Goal: Check status: Check status

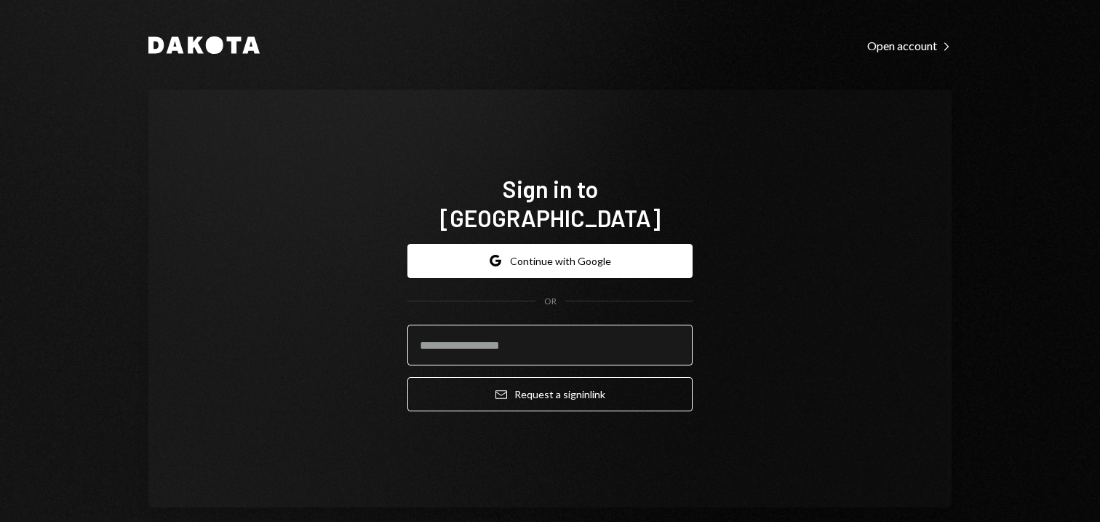
click at [514, 328] on input "email" at bounding box center [549, 344] width 285 height 41
type input "**********"
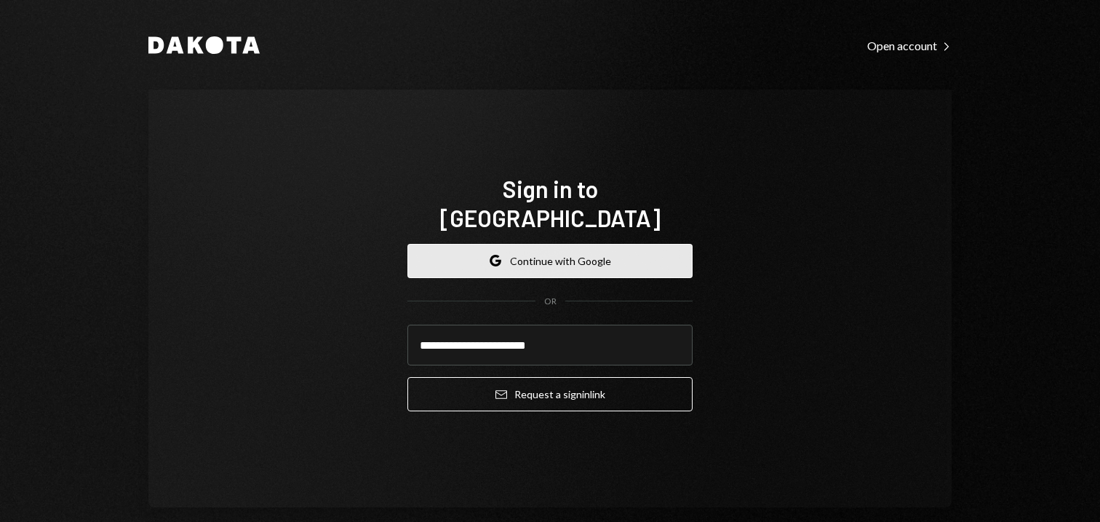
click at [570, 244] on button "Google Continue with Google" at bounding box center [549, 261] width 285 height 34
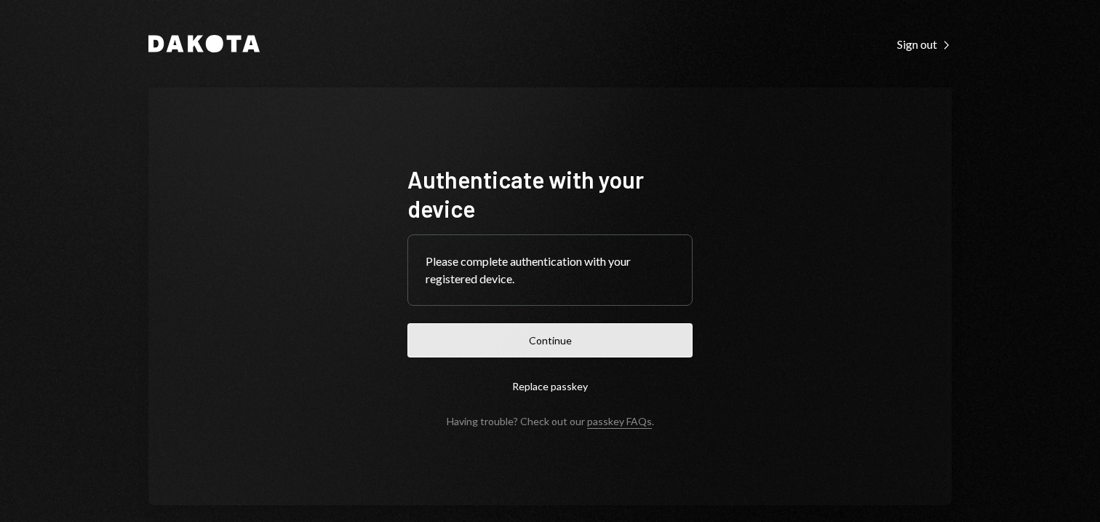
click at [520, 349] on button "Continue" at bounding box center [549, 340] width 285 height 34
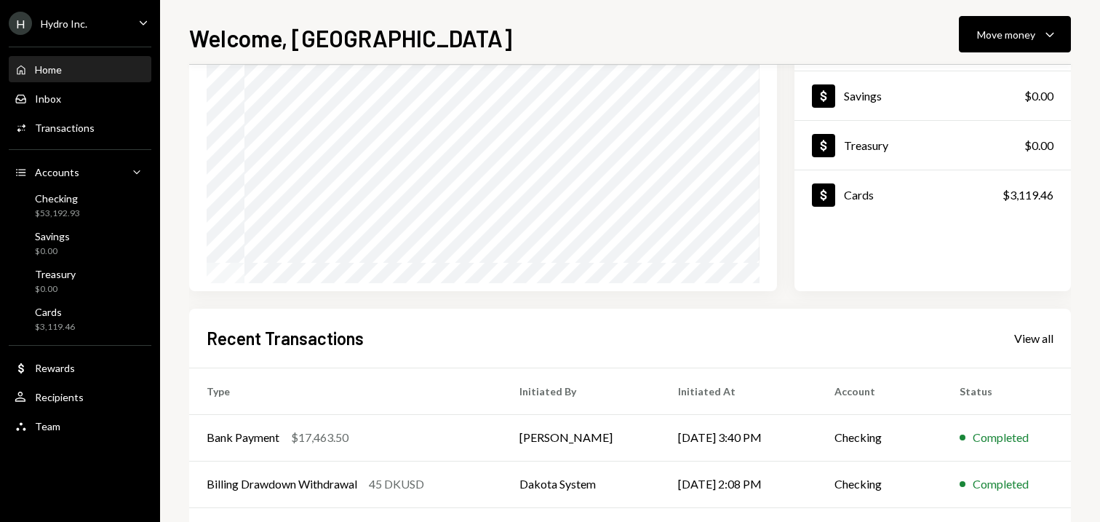
scroll to position [286, 0]
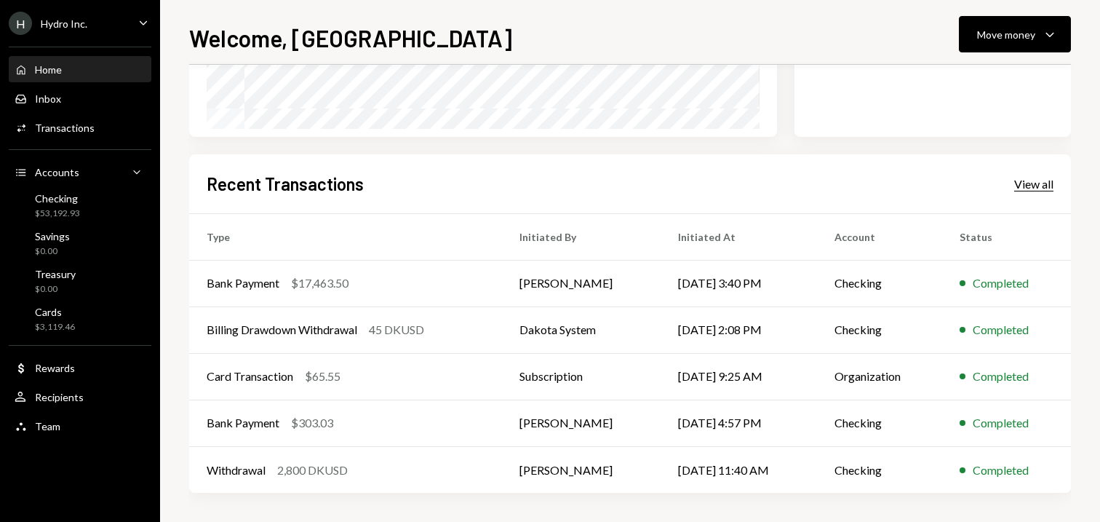
click at [1039, 177] on div "View all" at bounding box center [1033, 184] width 39 height 15
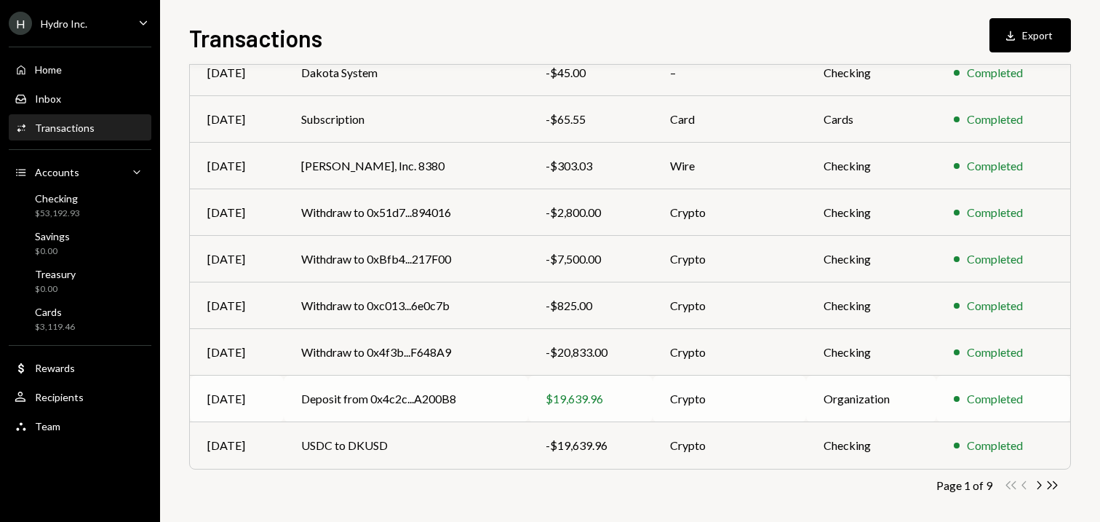
scroll to position [238, 0]
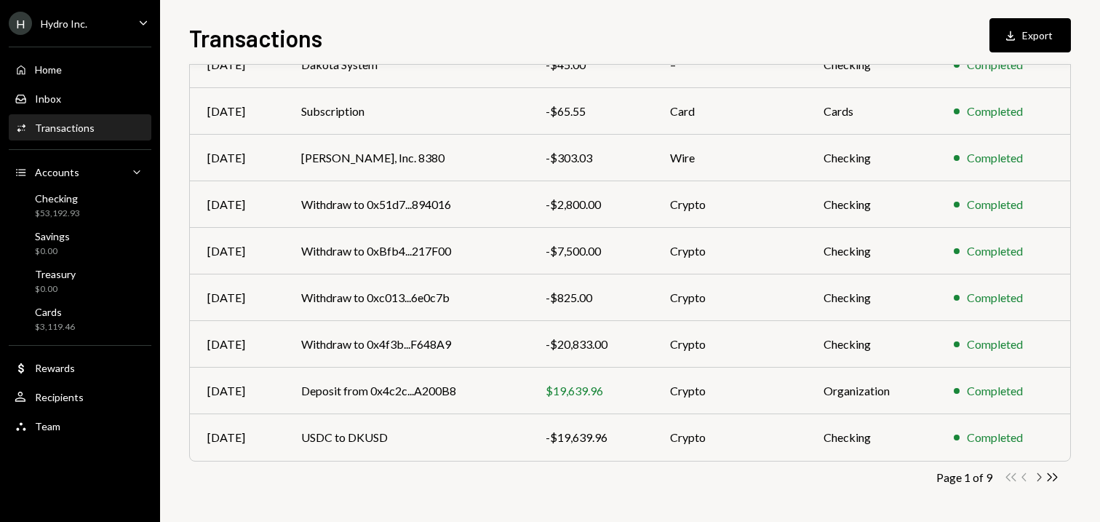
click at [1038, 479] on icon "Chevron Right" at bounding box center [1038, 477] width 14 height 14
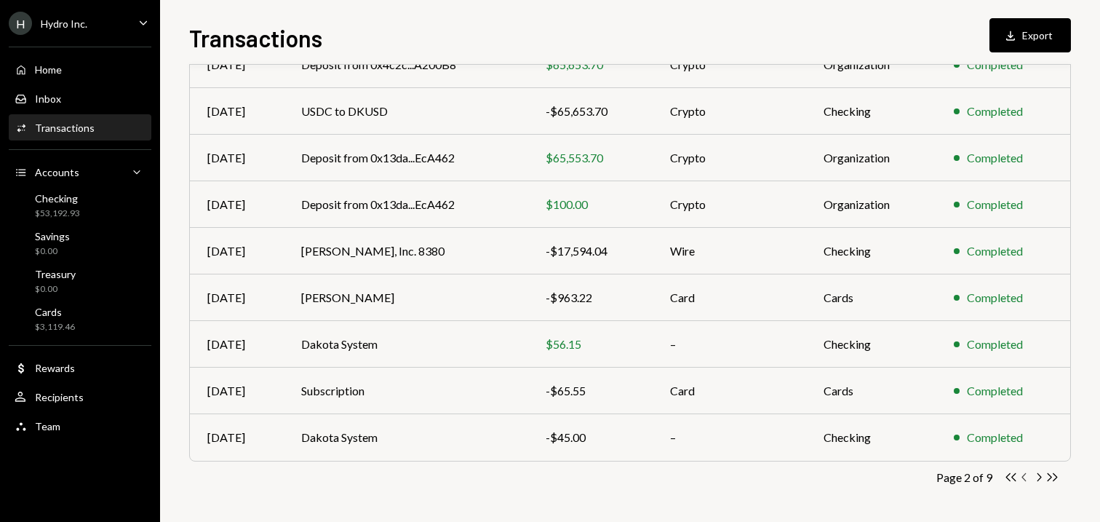
click at [1021, 478] on icon "Chevron Left" at bounding box center [1025, 477] width 14 height 14
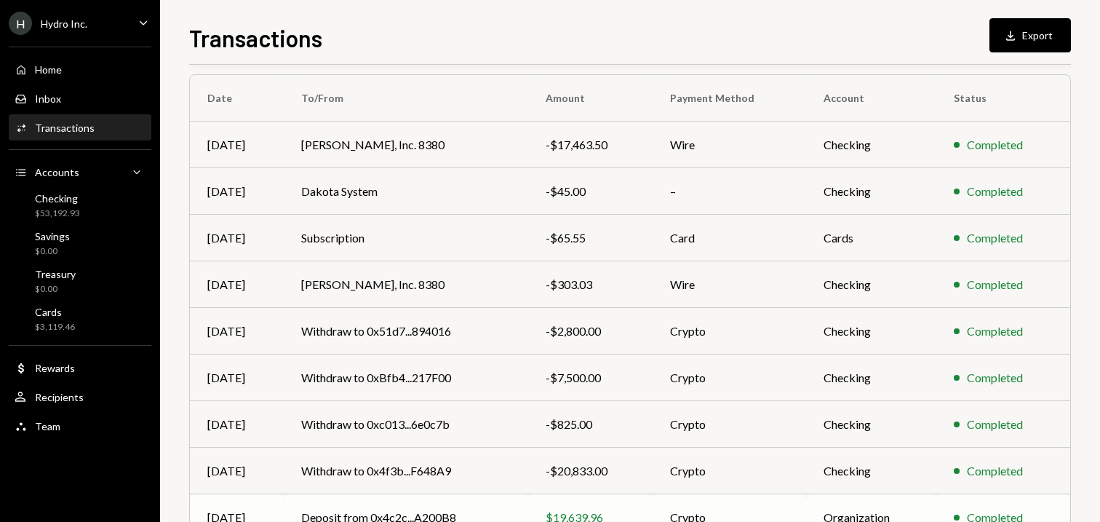
scroll to position [132, 0]
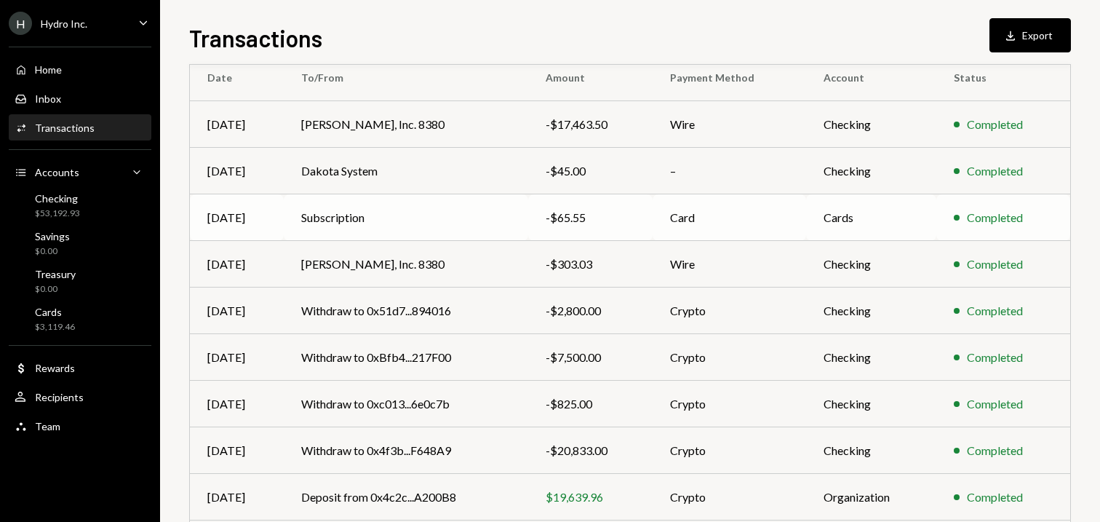
click at [609, 219] on div "-$65.55" at bounding box center [590, 217] width 89 height 17
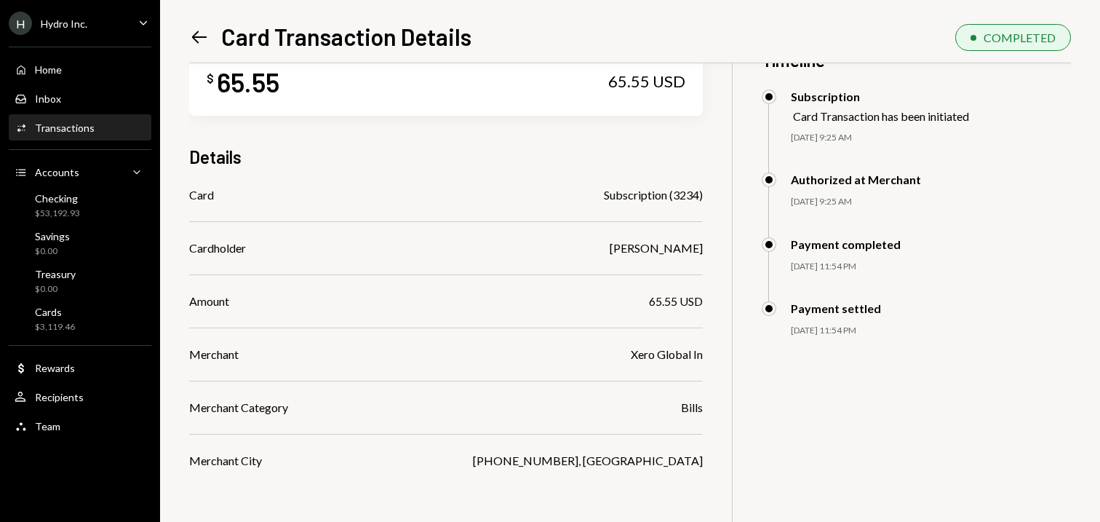
scroll to position [60, 0]
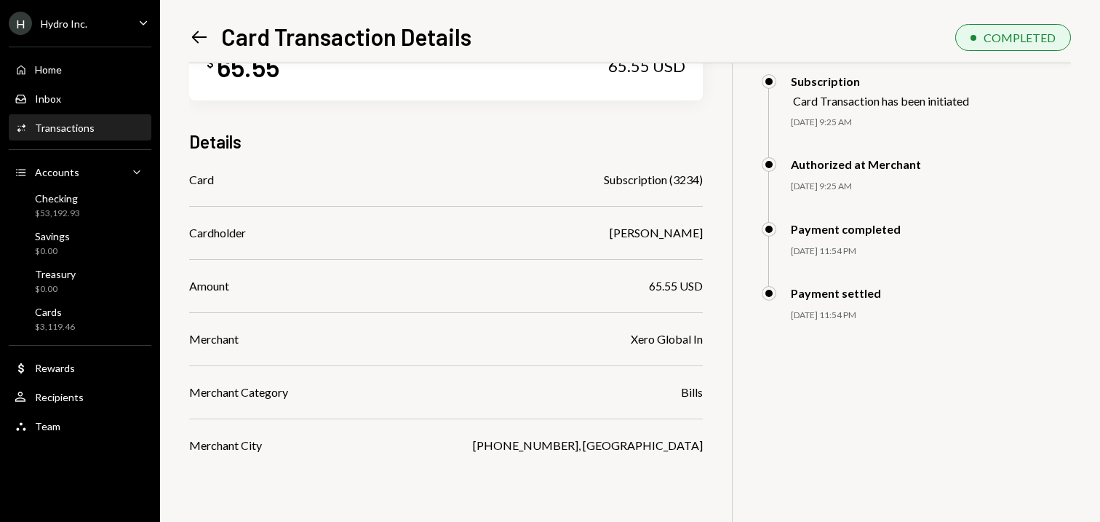
click at [199, 36] on icon at bounding box center [199, 37] width 15 height 12
